Goal: Task Accomplishment & Management: Use online tool/utility

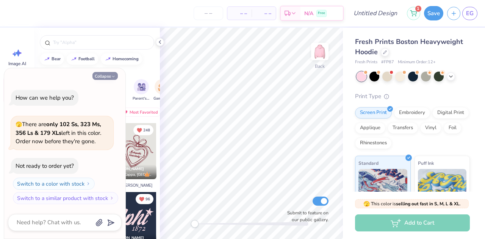
click at [112, 76] on icon "button" at bounding box center [113, 76] width 5 height 5
type textarea "x"
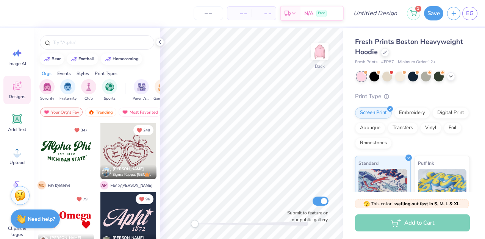
click at [62, 153] on div at bounding box center [66, 151] width 56 height 56
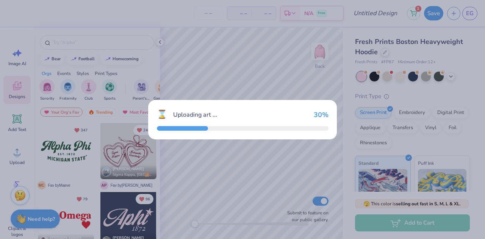
click at [62, 153] on div "⌛ Uploading art ... 30 %" at bounding box center [242, 119] width 485 height 239
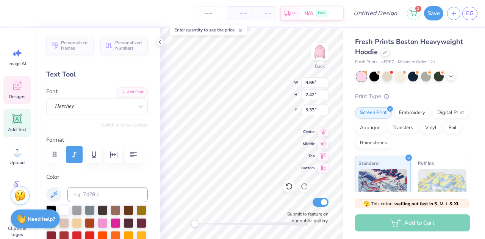
scroll to position [6, 2]
type textarea "Pie a Pi Phi"
click at [100, 111] on div "Herchey" at bounding box center [93, 106] width 79 height 12
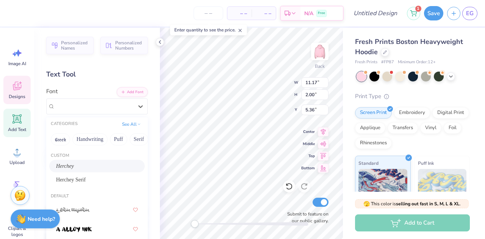
click at [112, 75] on div "Text Tool" at bounding box center [96, 74] width 101 height 10
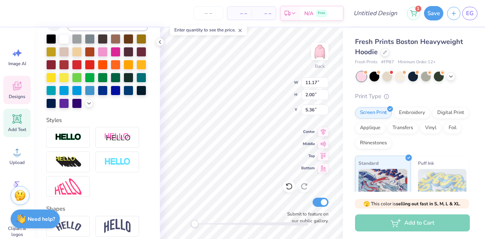
scroll to position [243, 0]
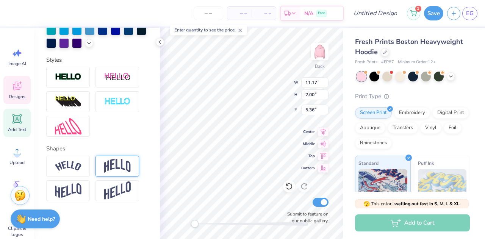
click at [125, 164] on img at bounding box center [117, 166] width 26 height 14
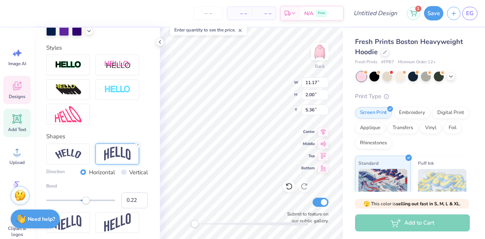
type input "0.21"
drag, startPoint x: 92, startPoint y: 211, endPoint x: 84, endPoint y: 210, distance: 7.4
click at [84, 204] on div "Accessibility label" at bounding box center [85, 200] width 8 height 8
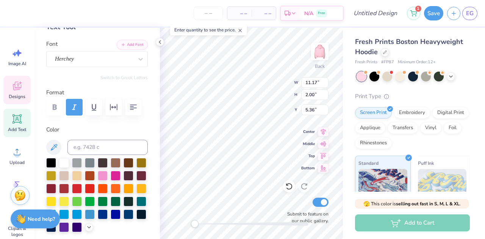
scroll to position [0, 0]
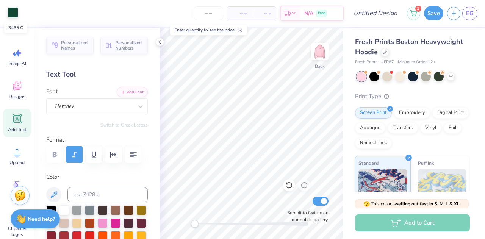
click at [12, 14] on div at bounding box center [13, 12] width 11 height 11
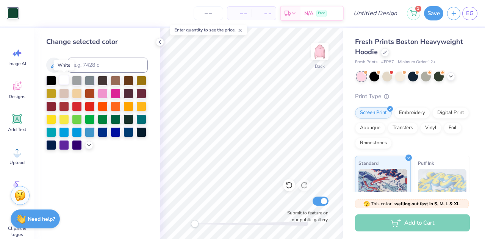
click at [61, 80] on div at bounding box center [64, 80] width 10 height 10
click at [159, 43] on icon at bounding box center [160, 42] width 6 height 6
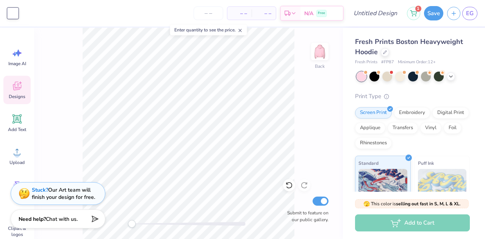
click at [19, 89] on icon at bounding box center [17, 86] width 8 height 9
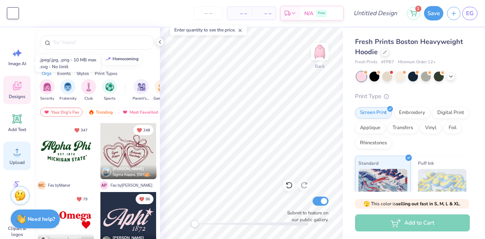
scroll to position [92, 0]
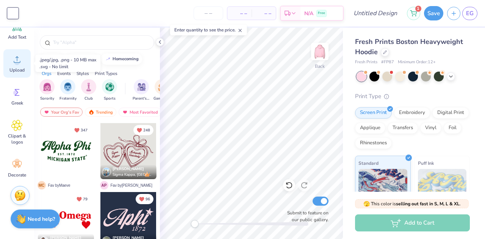
click at [14, 72] on span "Upload" at bounding box center [16, 70] width 15 height 6
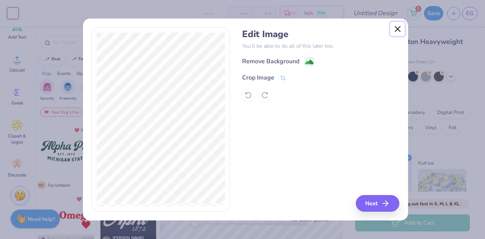
click at [399, 27] on button "Close" at bounding box center [397, 29] width 14 height 14
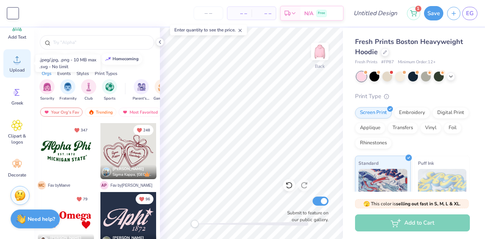
click at [23, 70] on span "Upload" at bounding box center [16, 70] width 15 height 6
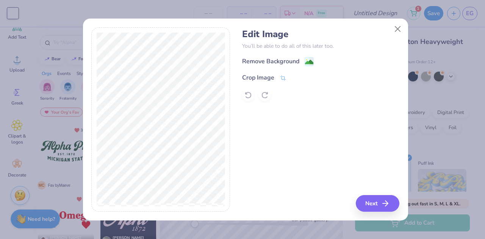
click at [397, 39] on h4 "Edit Image" at bounding box center [320, 34] width 157 height 11
click at [386, 51] on div "Edit Image You’ll be able to do all of this later too. Remove Background Crop I…" at bounding box center [320, 65] width 157 height 72
click at [394, 31] on button "Close" at bounding box center [397, 29] width 14 height 14
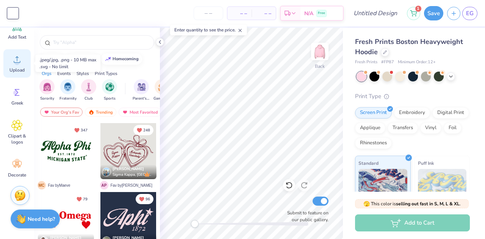
click at [17, 66] on div "Upload" at bounding box center [16, 63] width 27 height 28
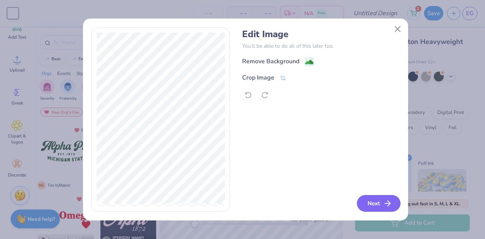
click at [373, 204] on button "Next" at bounding box center [379, 203] width 44 height 17
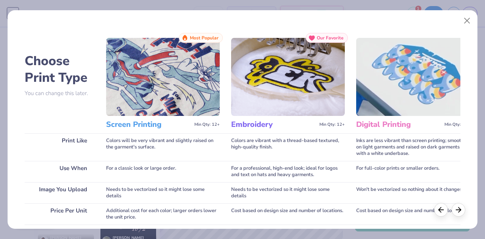
scroll to position [138, 0]
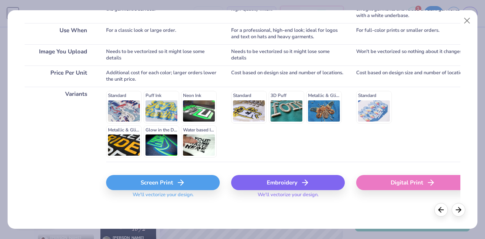
click at [145, 184] on div "Screen Print" at bounding box center [163, 182] width 114 height 15
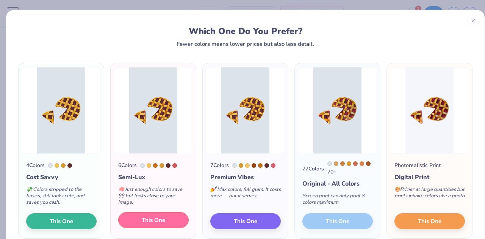
click at [168, 219] on button "This One" at bounding box center [153, 220] width 70 height 16
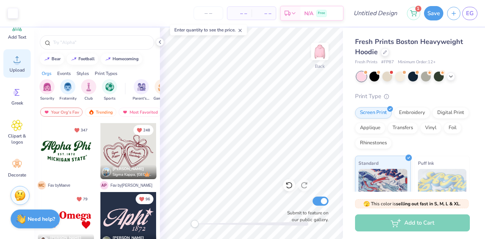
click at [19, 62] on icon at bounding box center [17, 59] width 7 height 6
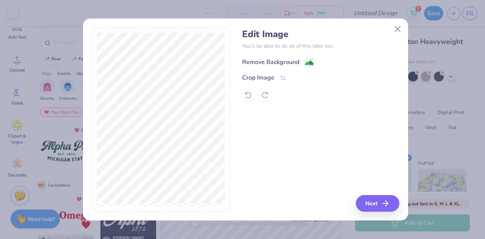
click at [277, 59] on div "Remove Background" at bounding box center [270, 62] width 57 height 9
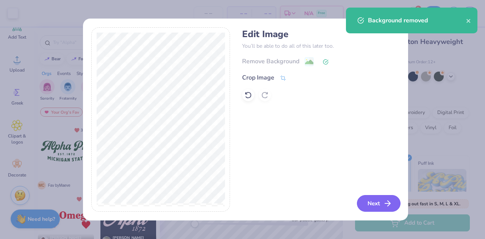
click at [377, 210] on button "Next" at bounding box center [379, 203] width 44 height 17
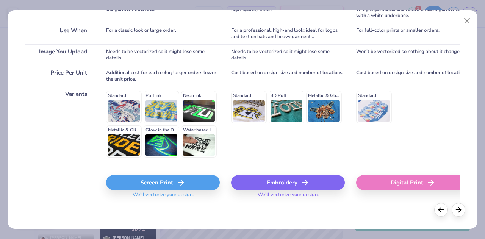
click at [176, 182] on icon at bounding box center [180, 182] width 9 height 9
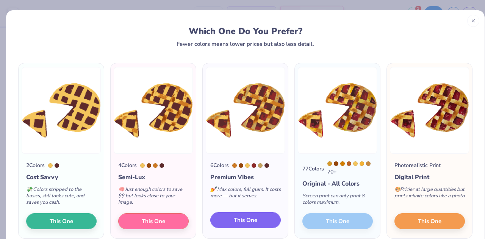
click at [248, 224] on span "This One" at bounding box center [245, 220] width 23 height 9
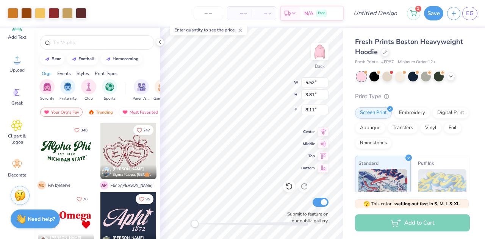
type input "5.52"
type input "3.81"
type input "8.11"
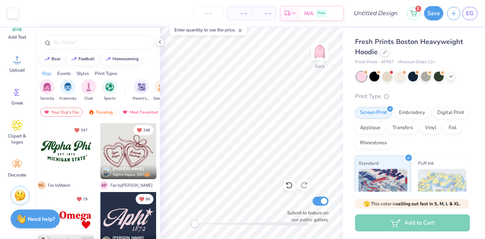
click at [128, 215] on div at bounding box center [128, 220] width 56 height 56
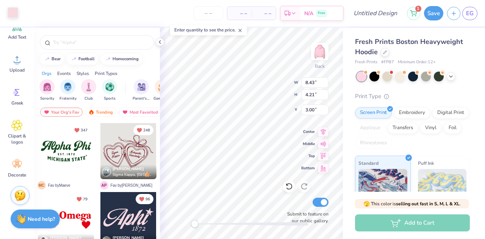
click at [17, 12] on div at bounding box center [13, 12] width 11 height 11
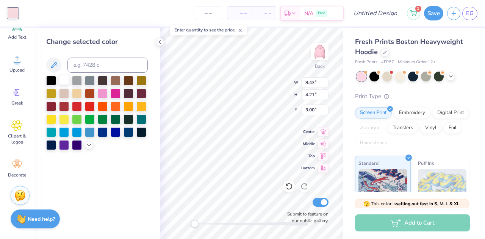
click at [62, 82] on div at bounding box center [64, 80] width 10 height 10
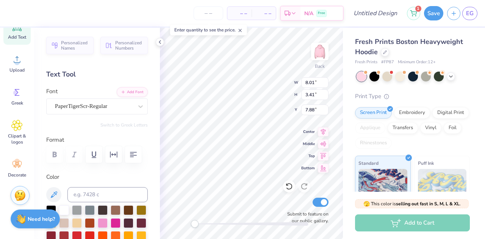
scroll to position [6, 2]
type textarea "Pie a Pi Phi"
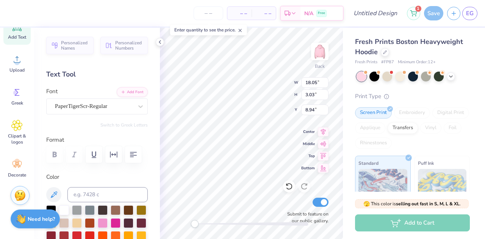
scroll to position [6, 1]
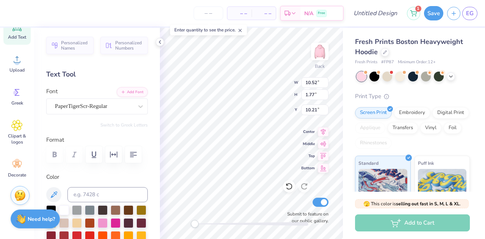
type input "10.52"
type input "1.77"
type input "10.21"
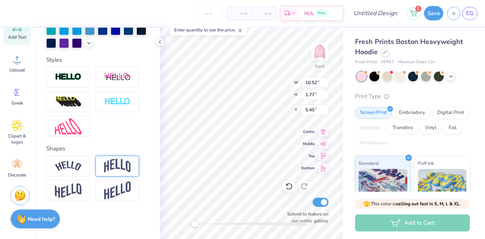
click at [115, 166] on img at bounding box center [117, 166] width 26 height 14
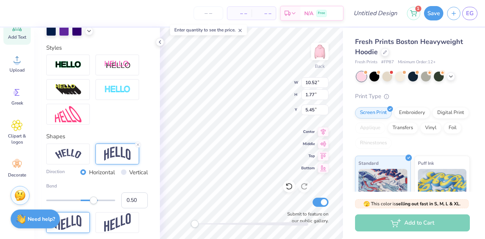
click at [73, 230] on img at bounding box center [68, 222] width 26 height 15
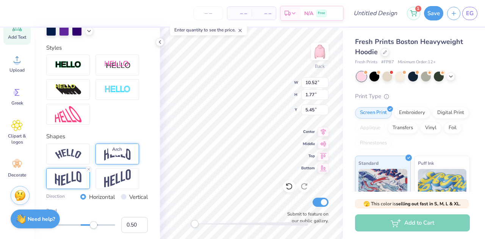
click at [114, 161] on img at bounding box center [117, 154] width 26 height 14
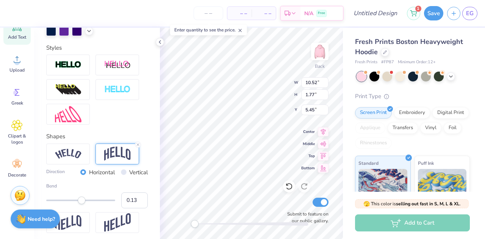
drag, startPoint x: 95, startPoint y: 213, endPoint x: 82, endPoint y: 212, distance: 12.5
click at [82, 204] on div "Accessibility label" at bounding box center [82, 200] width 8 height 8
type input "0.14"
type input "0.25"
click at [86, 204] on div at bounding box center [80, 200] width 69 height 8
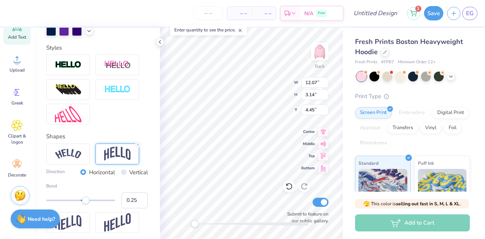
type input "12.07"
type input "3.14"
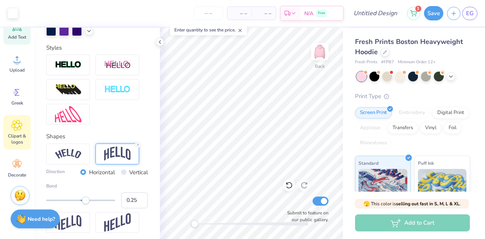
click at [20, 134] on span "Clipart & logos" at bounding box center [17, 139] width 25 height 12
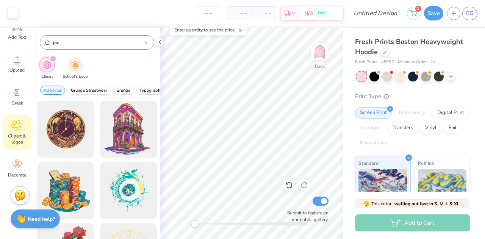
type input "pie"
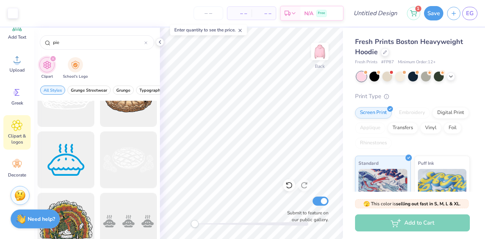
scroll to position [134, 0]
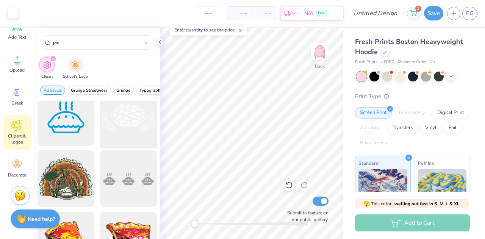
click at [126, 126] on div at bounding box center [128, 117] width 62 height 62
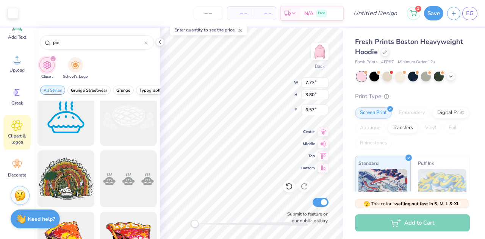
type input "7.73"
type input "3.80"
type input "6.57"
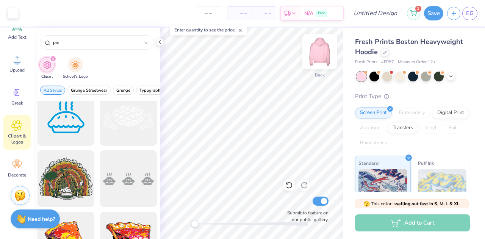
click at [318, 55] on img at bounding box center [319, 51] width 30 height 30
click at [136, 121] on div at bounding box center [128, 117] width 62 height 62
click at [323, 56] on img at bounding box center [319, 51] width 30 height 30
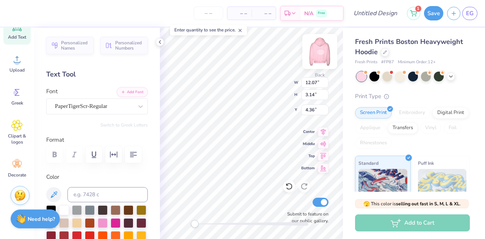
scroll to position [6, 2]
click at [323, 55] on img at bounding box center [319, 51] width 30 height 30
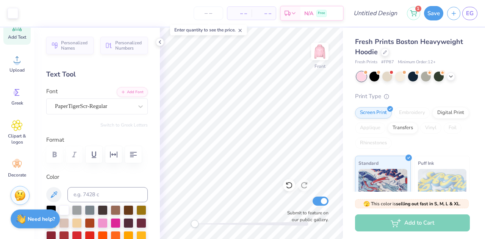
click at [22, 34] on span "Add Text" at bounding box center [17, 37] width 18 height 6
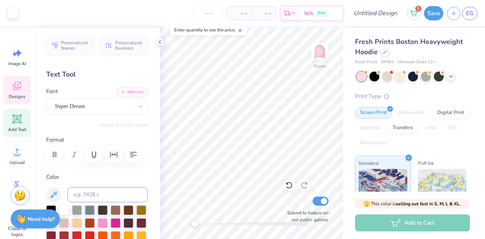
click at [24, 87] on div "Designs" at bounding box center [16, 90] width 27 height 28
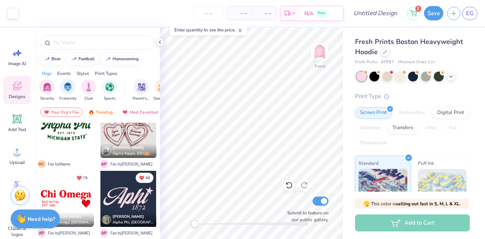
scroll to position [22, 0]
click at [116, 194] on div at bounding box center [128, 198] width 56 height 56
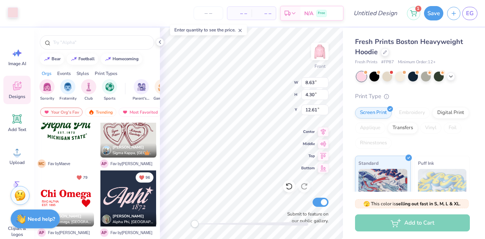
click at [12, 16] on div at bounding box center [13, 12] width 11 height 11
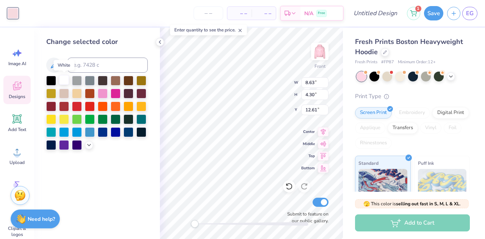
click at [66, 81] on div at bounding box center [64, 80] width 10 height 10
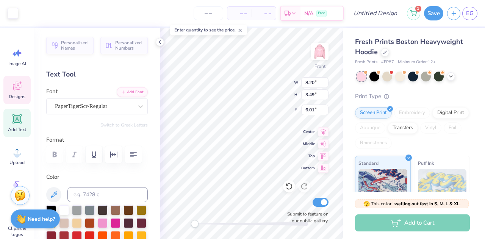
scroll to position [6, 1]
type textarea "A"
type textarea "Pie a"
type input "1.37"
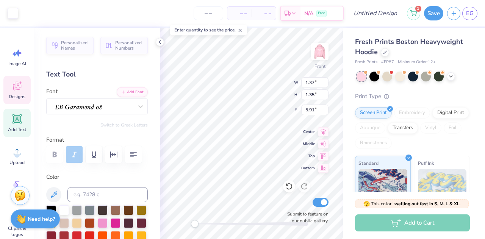
type input "1.35"
type input "5.91"
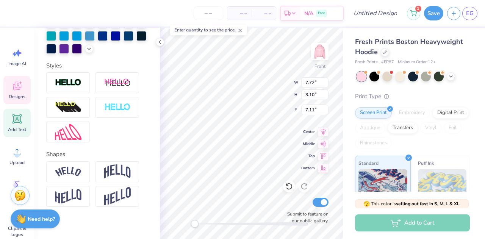
scroll to position [243, 0]
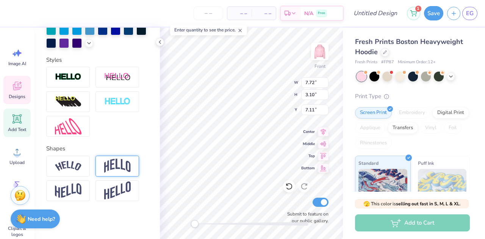
click at [119, 160] on img at bounding box center [117, 166] width 26 height 14
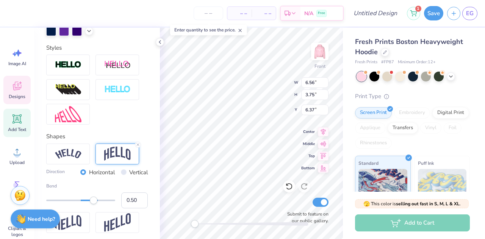
type input "6.56"
type input "3.75"
type input "6.37"
type input "0.20"
drag, startPoint x: 92, startPoint y: 215, endPoint x: 85, endPoint y: 214, distance: 7.2
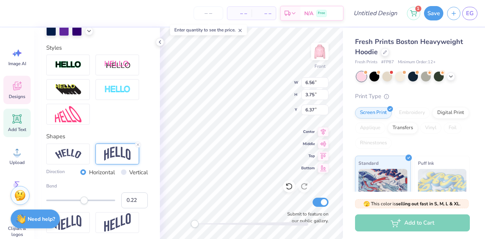
click at [85, 204] on div "Accessibility label" at bounding box center [84, 200] width 8 height 8
type input "4.83"
type input "4.26"
type input "7.45"
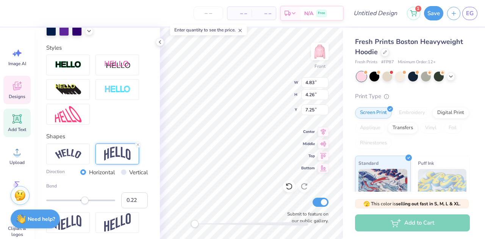
type textarea "Pie a Pi"
type textarea "Pie a Pi Phi"
type input "0.34"
click at [89, 204] on div "Accessibility label" at bounding box center [89, 200] width 8 height 8
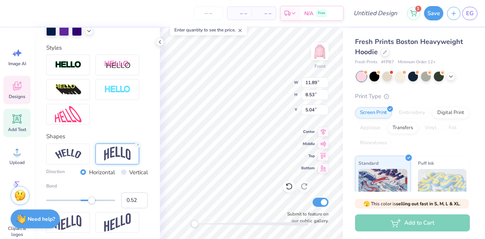
type input "0.54"
drag, startPoint x: 90, startPoint y: 212, endPoint x: 95, endPoint y: 212, distance: 4.2
click at [95, 204] on div "Accessibility label" at bounding box center [95, 200] width 8 height 8
click at [291, 187] on icon at bounding box center [288, 186] width 6 height 7
type input "11.93"
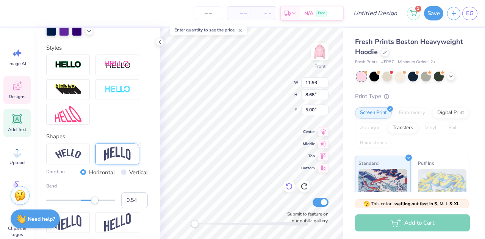
type input "8.68"
type input "5.00"
type input "0.34"
click at [290, 187] on icon at bounding box center [289, 186] width 8 height 8
type input "5.08"
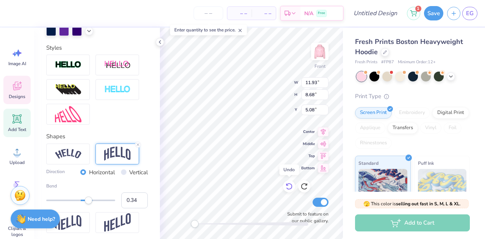
click at [290, 187] on icon at bounding box center [289, 186] width 8 height 8
type input "11.89"
type input "8.53"
type input "5.00"
type input "0.22"
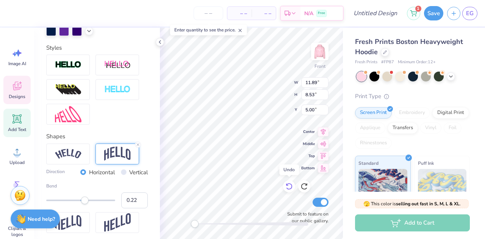
click at [290, 187] on icon at bounding box center [289, 186] width 8 height 8
type input "5.04"
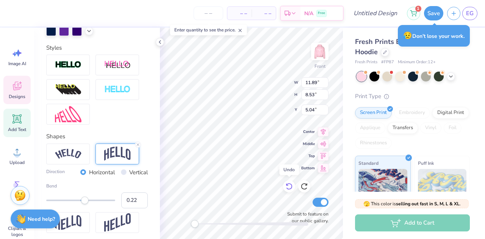
click at [290, 187] on icon at bounding box center [289, 186] width 8 height 8
type input "7.80"
type input "6.30"
type input "6.08"
click at [136, 208] on input "0.23" at bounding box center [134, 200] width 26 height 16
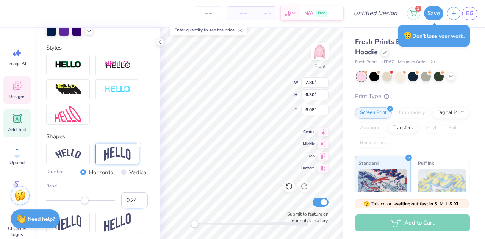
click at [136, 208] on input "0.24" at bounding box center [134, 200] width 26 height 16
click at [136, 208] on input "0.25" at bounding box center [134, 200] width 26 height 16
click at [136, 208] on input "0.26" at bounding box center [134, 200] width 26 height 16
click at [136, 208] on input "0.27" at bounding box center [134, 200] width 26 height 16
click at [136, 208] on input "0.28" at bounding box center [134, 200] width 26 height 16
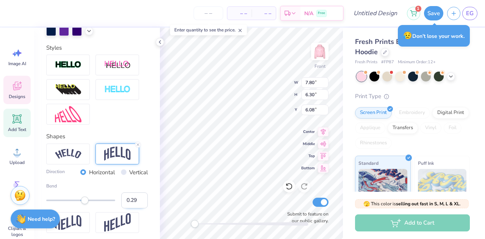
click at [136, 208] on input "0.29" at bounding box center [134, 200] width 26 height 16
type input "0.3"
click at [136, 208] on input "0.3" at bounding box center [134, 200] width 26 height 16
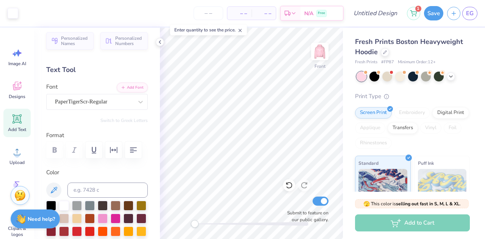
scroll to position [0, 0]
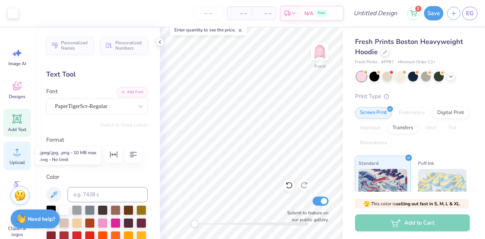
click at [20, 153] on icon at bounding box center [16, 151] width 11 height 11
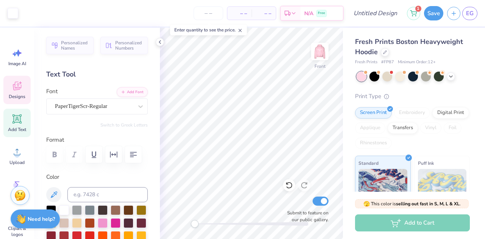
click at [19, 89] on icon at bounding box center [16, 87] width 7 height 6
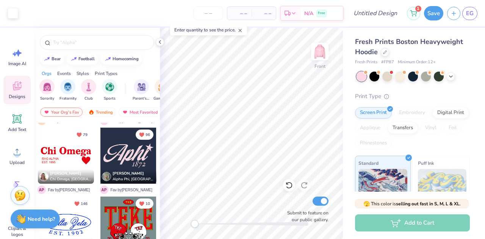
scroll to position [65, 0]
click at [129, 156] on div at bounding box center [128, 155] width 56 height 56
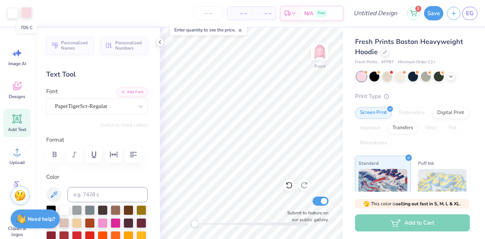
click at [27, 13] on div at bounding box center [26, 12] width 11 height 11
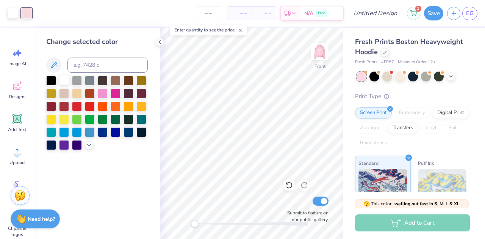
click at [60, 79] on div at bounding box center [64, 80] width 10 height 10
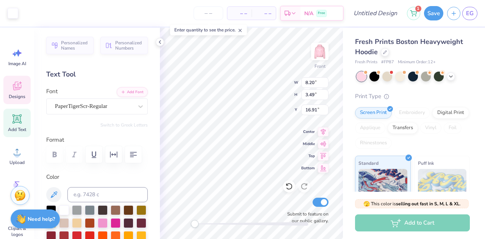
scroll to position [6, 1]
type textarea "Phi"
type input "4.57"
type input "2.32"
type input "5.78"
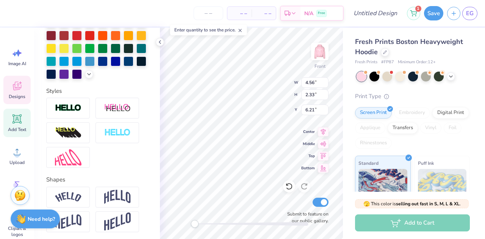
scroll to position [243, 0]
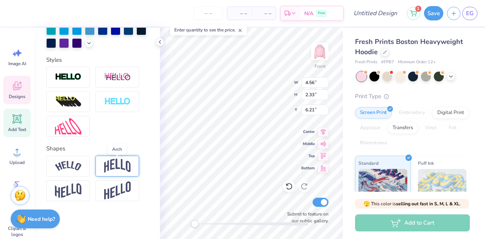
click at [120, 169] on img at bounding box center [117, 166] width 26 height 14
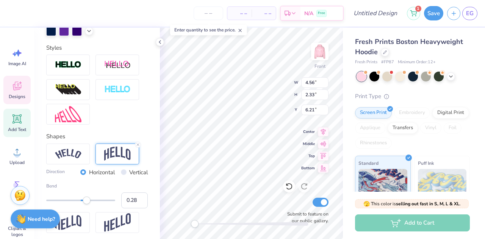
type input "0.27"
drag, startPoint x: 94, startPoint y: 213, endPoint x: 86, endPoint y: 213, distance: 7.6
click at [86, 204] on div "Accessibility label" at bounding box center [87, 200] width 8 height 8
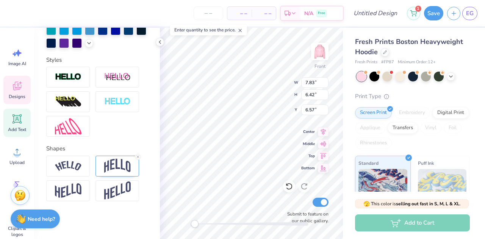
scroll to position [6, 2]
type textarea "Pie a Pi Phi"
click at [111, 166] on img at bounding box center [117, 166] width 26 height 14
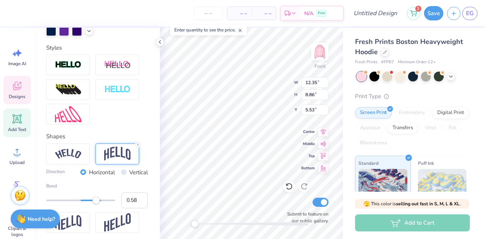
type input "0.60"
drag, startPoint x: 90, startPoint y: 212, endPoint x: 97, endPoint y: 212, distance: 6.8
click at [97, 204] on div "Accessibility label" at bounding box center [96, 200] width 8 height 8
click at [292, 184] on icon at bounding box center [289, 186] width 8 height 8
type input "5.00"
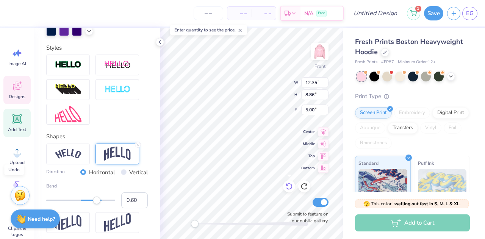
type input "0.30"
click at [294, 184] on div at bounding box center [289, 186] width 12 height 12
type input "5.53"
click at [294, 186] on div at bounding box center [289, 186] width 12 height 12
type input "7.83"
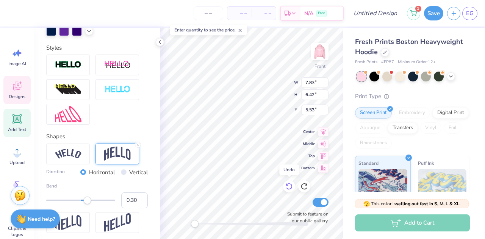
type input "6.42"
type input "6.57"
type textarea "Pie a"
click at [20, 93] on div "Designs" at bounding box center [16, 90] width 27 height 28
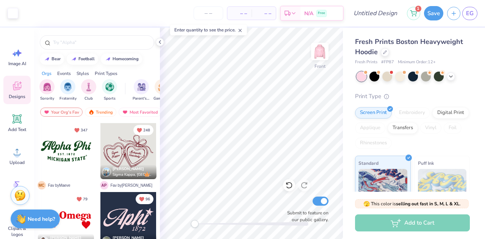
click at [123, 210] on div at bounding box center [128, 220] width 56 height 56
click at [0, 0] on html "Art colors – – Per Item – – Total Est. Delivery N/A Free Design Title 1 Save EG…" at bounding box center [242, 119] width 485 height 239
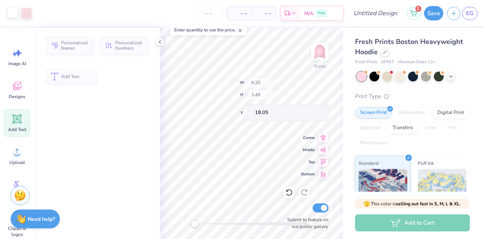
click at [17, 15] on div at bounding box center [13, 12] width 11 height 11
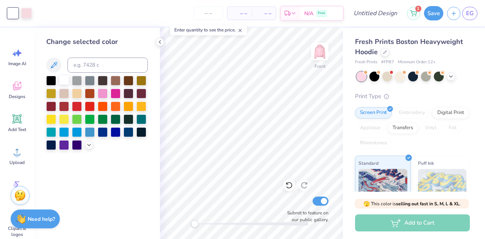
click at [69, 80] on div at bounding box center [64, 80] width 10 height 10
click at [27, 13] on div at bounding box center [26, 12] width 11 height 11
click at [62, 83] on div at bounding box center [64, 80] width 10 height 10
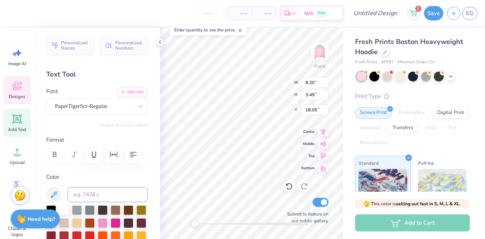
type input "1.37"
type input "1.35"
type input "17.95"
type textarea "Pi Phi"
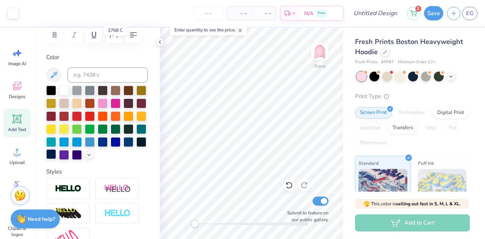
scroll to position [243, 0]
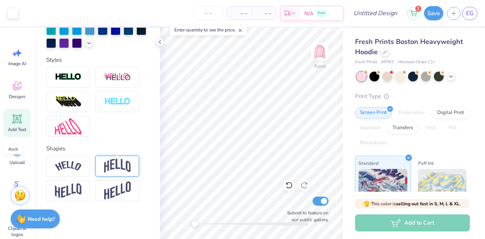
click at [122, 164] on img at bounding box center [117, 166] width 26 height 14
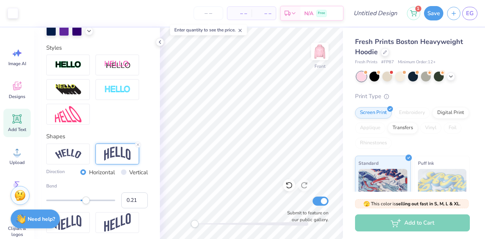
type input "0.20"
drag, startPoint x: 94, startPoint y: 214, endPoint x: 84, endPoint y: 211, distance: 9.7
click at [84, 204] on div "Accessibility label" at bounding box center [84, 200] width 8 height 8
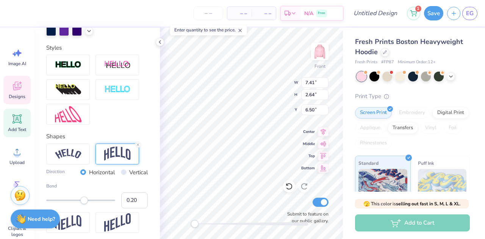
type input "7.41"
type input "2.64"
type input "6.50"
type input "0.34"
click at [89, 204] on div "Accessibility label" at bounding box center [89, 200] width 8 height 8
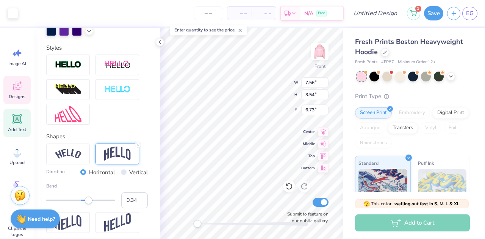
scroll to position [6, 1]
type textarea "Pi"
click at [273, 91] on div "Front W 7.56 7.56 " H 3.54 3.54 " Y 6.73 6.73 " Center Middle Top Bottom Submit…" at bounding box center [251, 133] width 183 height 211
type input "2.73"
type input "2.57"
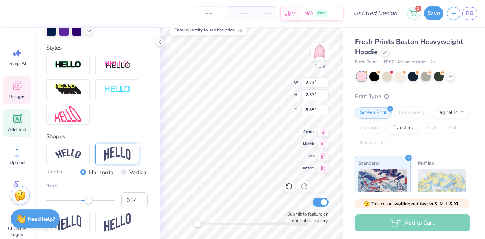
type input "6.85"
type input "9.60"
type input "6.37"
type input "9.38"
type input "2.73"
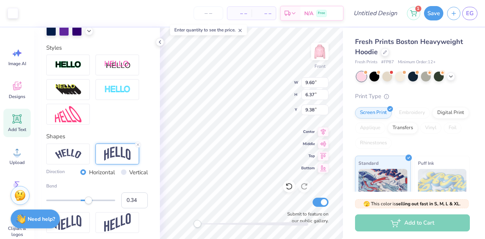
type input "2.57"
type input "6.75"
type input "2.90"
type input "2.43"
type input "7.04"
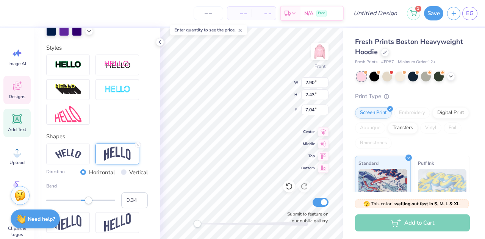
type textarea "Pi Phi"
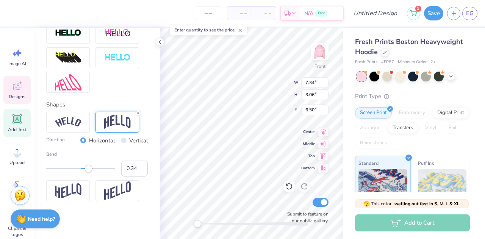
scroll to position [287, 0]
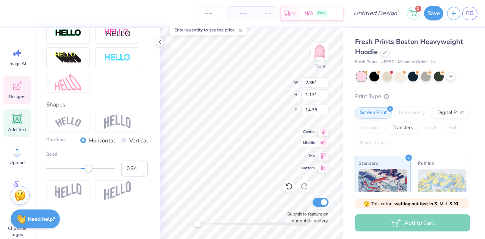
type input "2.35"
type input "1.17"
type input "14.75"
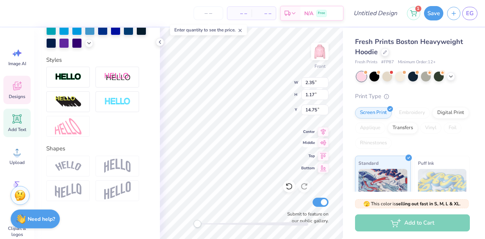
scroll to position [243, 0]
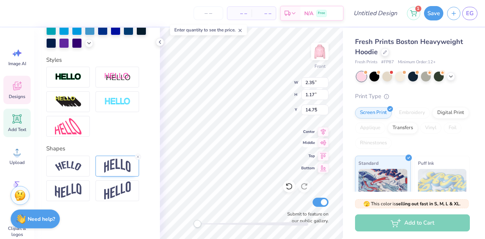
type input "7.32"
type input "4.14"
type input "7.10"
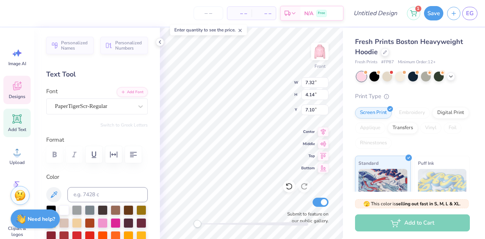
scroll to position [243, 0]
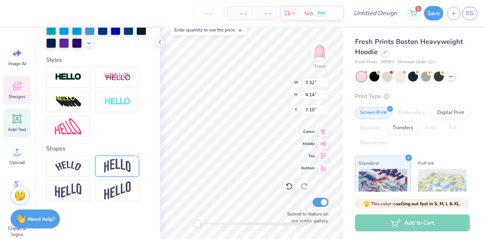
click at [116, 166] on img at bounding box center [117, 166] width 26 height 14
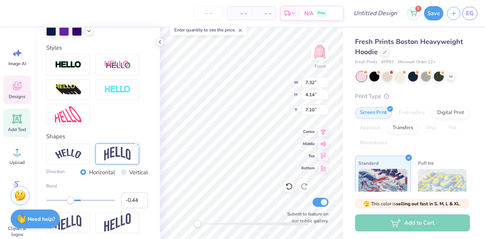
type input "-0.45"
drag, startPoint x: 89, startPoint y: 212, endPoint x: 64, endPoint y: 209, distance: 25.9
click at [64, 204] on div "Accessibility label" at bounding box center [64, 200] width 8 height 8
type input "-0.22"
drag, startPoint x: 66, startPoint y: 214, endPoint x: 71, endPoint y: 215, distance: 5.1
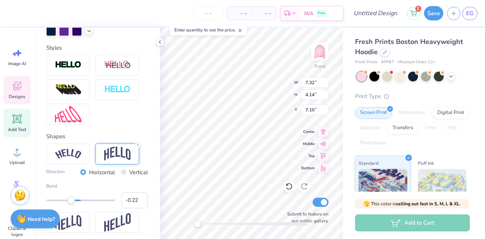
click at [71, 204] on div "Accessibility label" at bounding box center [71, 200] width 8 height 8
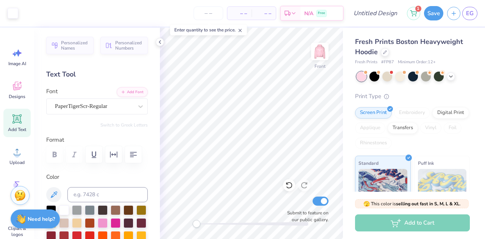
scroll to position [243, 0]
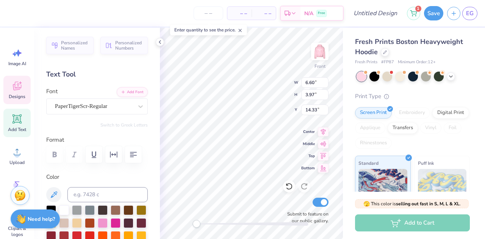
scroll to position [243, 0]
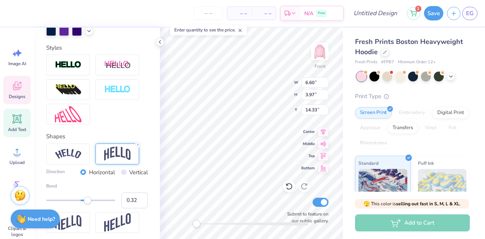
type input "0.33"
drag, startPoint x: 72, startPoint y: 214, endPoint x: 88, endPoint y: 213, distance: 15.9
click at [88, 204] on div "Accessibility label" at bounding box center [88, 200] width 8 height 8
click at [136, 208] on input "0.32" at bounding box center [134, 200] width 26 height 16
click at [136, 208] on input "0.31" at bounding box center [134, 200] width 26 height 16
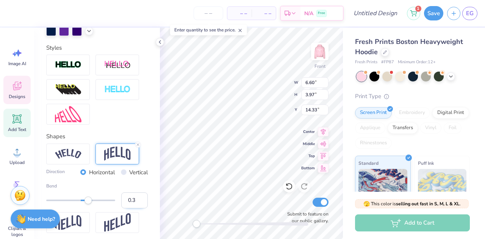
click at [136, 208] on input "0.3" at bounding box center [134, 200] width 26 height 16
click at [136, 208] on input "0.29" at bounding box center [134, 200] width 26 height 16
click at [136, 208] on input "0.28" at bounding box center [134, 200] width 26 height 16
click at [136, 208] on input "0.27" at bounding box center [134, 200] width 26 height 16
click at [136, 208] on input "0.26" at bounding box center [134, 200] width 26 height 16
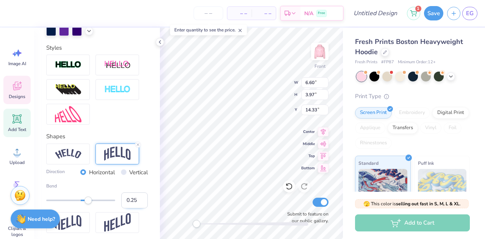
type input "0.25"
click at [136, 208] on input "0.25" at bounding box center [134, 200] width 26 height 16
click at [135, 208] on input "0.24" at bounding box center [134, 200] width 26 height 16
click at [135, 208] on input "0.23" at bounding box center [134, 200] width 26 height 16
click at [135, 208] on input "0.22" at bounding box center [134, 200] width 26 height 16
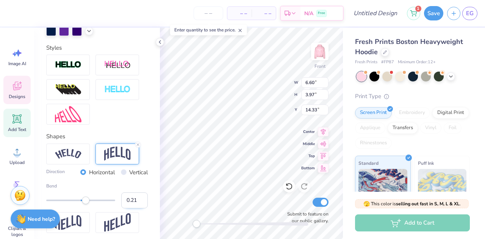
click at [135, 208] on input "0.21" at bounding box center [134, 200] width 26 height 16
click at [135, 208] on input "0.2" at bounding box center [134, 200] width 26 height 16
click at [135, 208] on input "0.19" at bounding box center [134, 200] width 26 height 16
click at [135, 208] on input "0.18" at bounding box center [134, 200] width 26 height 16
click at [135, 208] on input "0.17" at bounding box center [134, 200] width 26 height 16
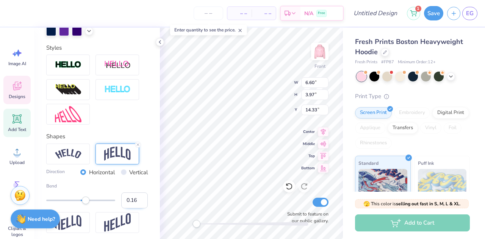
click at [135, 208] on input "0.16" at bounding box center [134, 200] width 26 height 16
type input "0.15"
click at [135, 208] on input "0.15" at bounding box center [134, 200] width 26 height 16
type input "6.97"
type input "2.78"
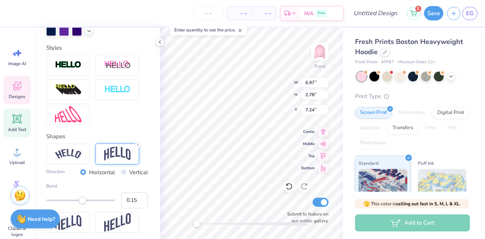
type input "7.24"
type textarea "Pi"
click at [185, 36] on div "Enter quantity to see the price." at bounding box center [208, 29] width 81 height 15
type input "3.18"
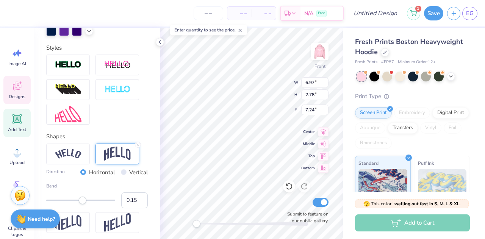
type input "1.93"
type input "7.65"
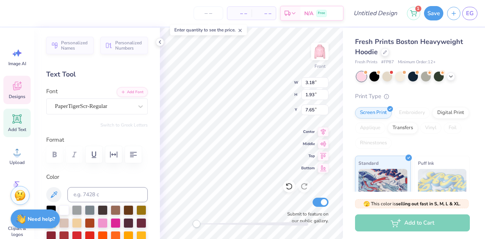
scroll to position [243, 0]
type textarea "Phi"
type input "4.39"
type input "2.23"
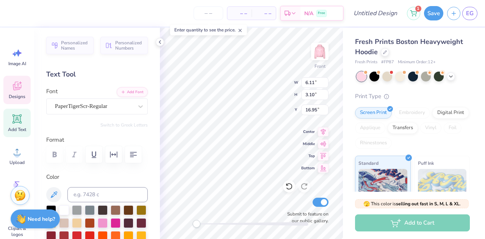
type input "17.83"
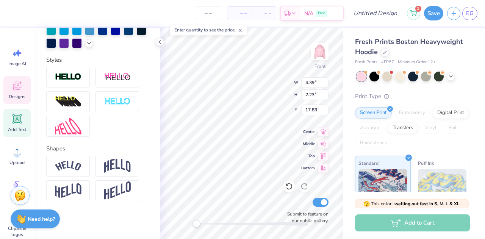
scroll to position [243, 0]
click at [117, 168] on img at bounding box center [117, 166] width 26 height 14
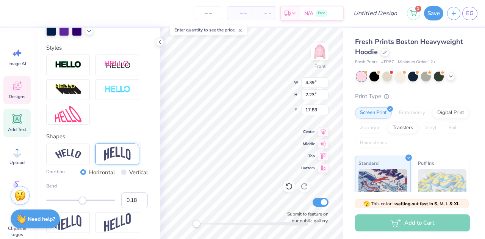
type input "0.19"
drag, startPoint x: 91, startPoint y: 213, endPoint x: 84, endPoint y: 212, distance: 7.4
click at [84, 204] on div "Accessibility label" at bounding box center [84, 200] width 8 height 8
click at [264, 81] on div "Front W 4.39 4.39 " H 2.23 2.23 " Y 17.83 17.83 " Center Middle Top Bottom Subm…" at bounding box center [251, 133] width 183 height 211
click at [274, 81] on div "Front W 4.61 4.61 " H 2.40 2.40 " Y 6.94 6.94 " Center Middle Top Bottom Submit…" at bounding box center [251, 133] width 183 height 211
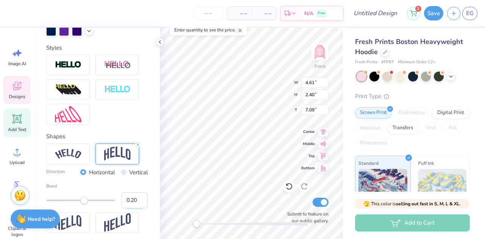
click at [133, 207] on input "0.20" at bounding box center [134, 200] width 26 height 16
click at [135, 208] on input "0.21" at bounding box center [134, 200] width 26 height 16
click at [135, 208] on input "0.22" at bounding box center [134, 200] width 26 height 16
click at [135, 208] on input "0.23" at bounding box center [134, 200] width 26 height 16
click at [135, 208] on input "0.24" at bounding box center [134, 200] width 26 height 16
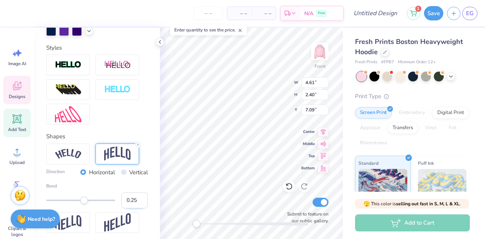
click at [135, 208] on input "0.25" at bounding box center [134, 200] width 26 height 16
click at [135, 208] on input "0.26" at bounding box center [134, 200] width 26 height 16
click at [135, 208] on input "0.27" at bounding box center [134, 200] width 26 height 16
click at [135, 208] on input "0.28" at bounding box center [134, 200] width 26 height 16
click at [135, 208] on input "0.29" at bounding box center [134, 200] width 26 height 16
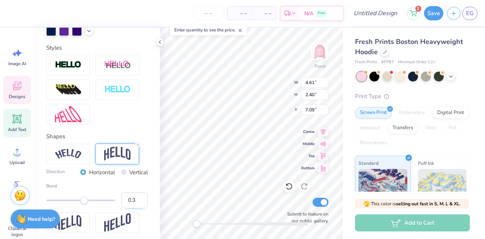
type input "0.3"
click at [135, 208] on input "0.3" at bounding box center [134, 200] width 26 height 16
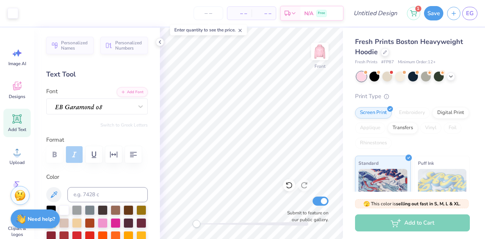
scroll to position [243, 0]
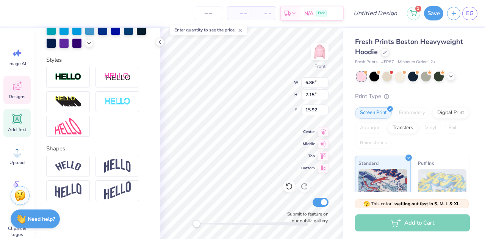
type input "6.86"
type input "2.15"
type input "15.92"
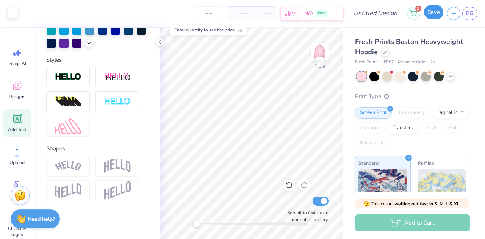
click at [435, 13] on button "Save" at bounding box center [433, 12] width 19 height 14
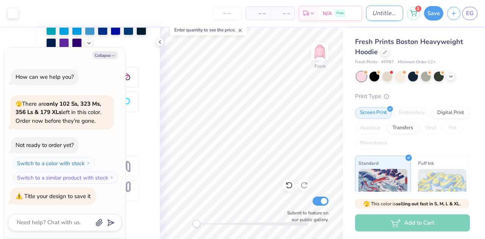
type textarea "x"
click at [383, 16] on input "Design Title" at bounding box center [384, 13] width 37 height 15
type input "p"
type textarea "x"
type input "pi"
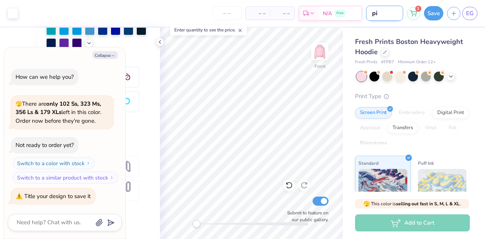
type textarea "x"
type input "pie"
type textarea "x"
type input "pie4"
type textarea "x"
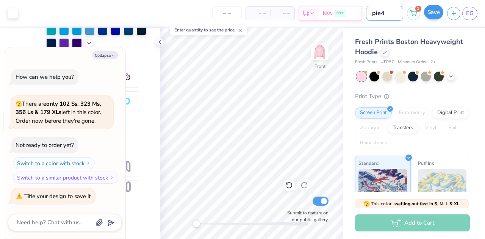
type input "pie4"
click at [434, 13] on button "Save" at bounding box center [433, 12] width 19 height 14
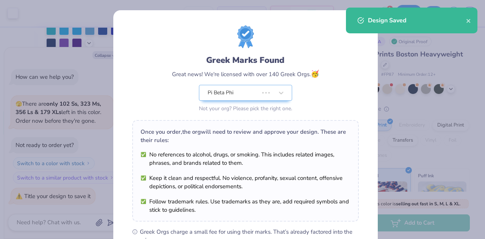
type textarea "x"
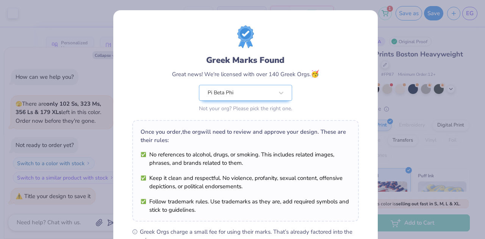
scroll to position [243, 0]
